Goal: Information Seeking & Learning: Find specific fact

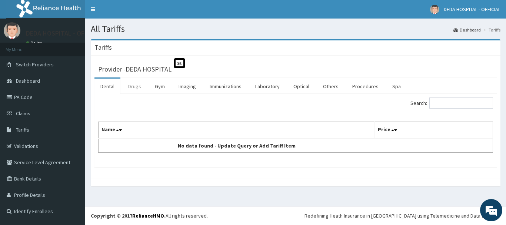
click at [138, 89] on link "Drugs" at bounding box center [134, 87] width 25 height 16
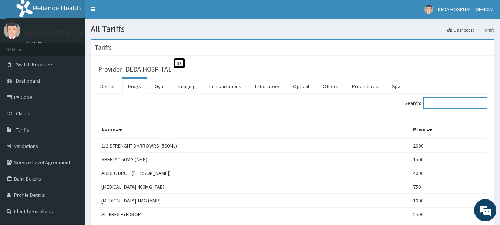
click at [433, 108] on input "Search:" at bounding box center [456, 102] width 64 height 11
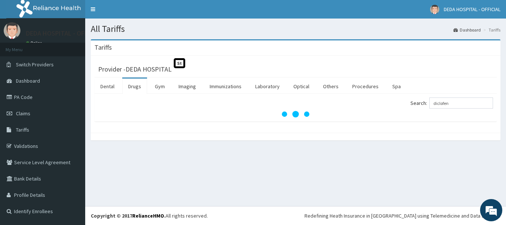
click at [433, 110] on div "Search: diclofen" at bounding box center [397, 103] width 192 height 13
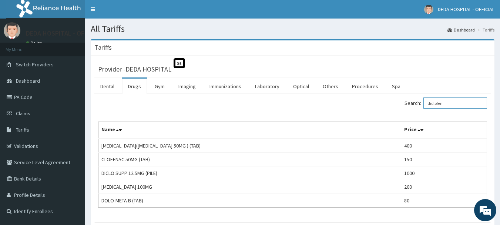
click at [468, 103] on input "diclofen" at bounding box center [456, 102] width 64 height 11
type input "d"
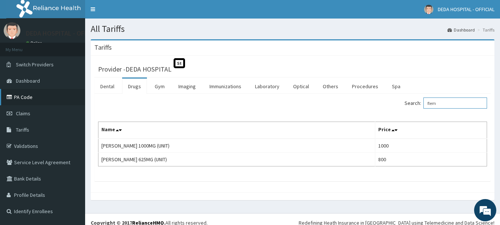
type input "flem"
click at [42, 98] on link "PA Code" at bounding box center [42, 97] width 85 height 16
